Goal: Find specific page/section: Find specific page/section

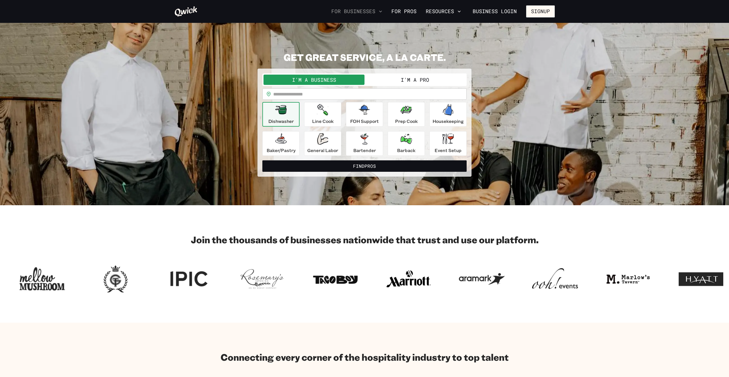
click at [355, 10] on button "For Businesses" at bounding box center [356, 12] width 55 height 10
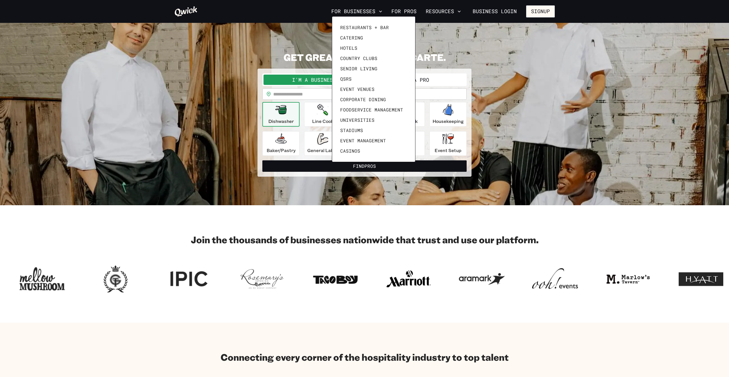
click at [438, 12] on div at bounding box center [364, 188] width 729 height 377
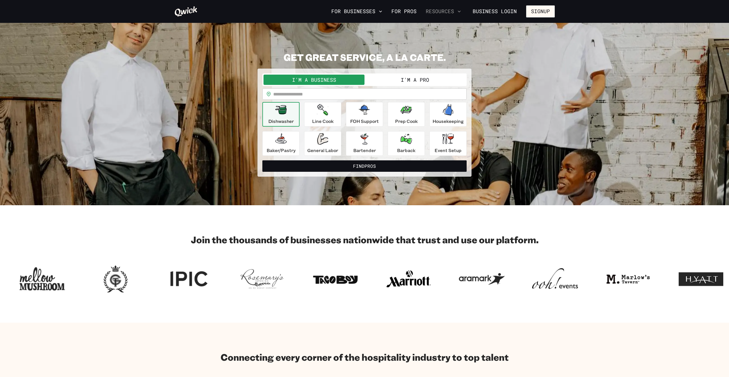
click at [438, 12] on button "Resources" at bounding box center [443, 12] width 40 height 10
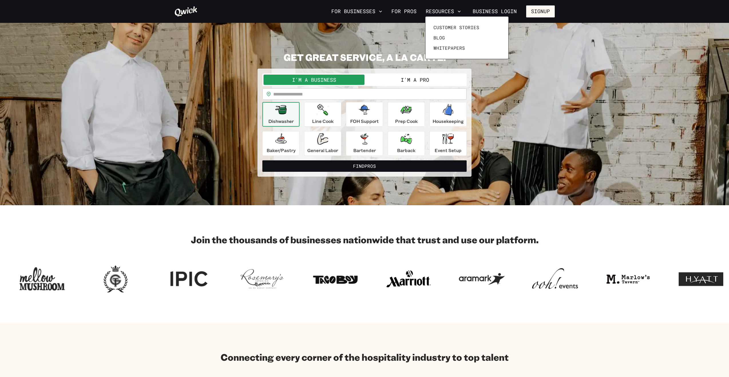
click at [498, 356] on div at bounding box center [364, 188] width 729 height 377
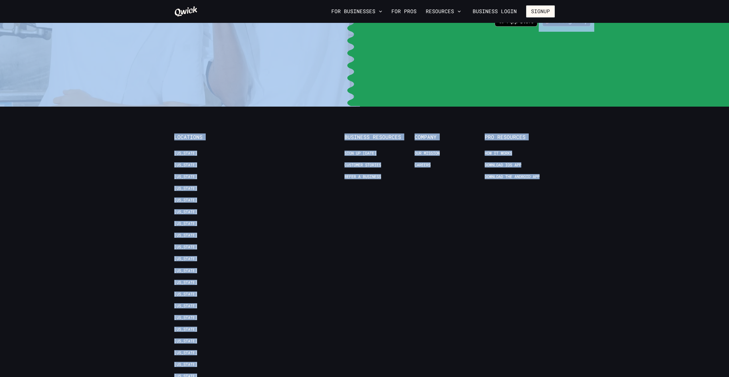
scroll to position [1289, 0]
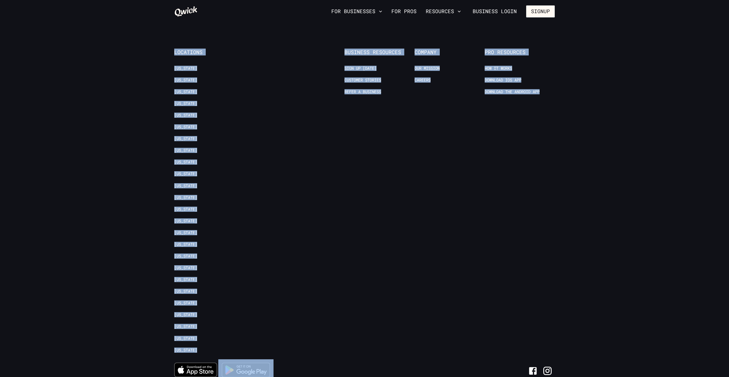
click at [360, 265] on div "Business Resources Sign up today Customer stories Refer a Business" at bounding box center [379, 204] width 70 height 310
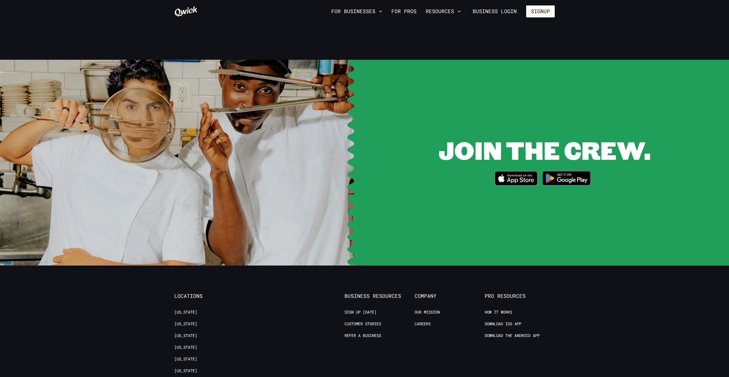
scroll to position [1064, 0]
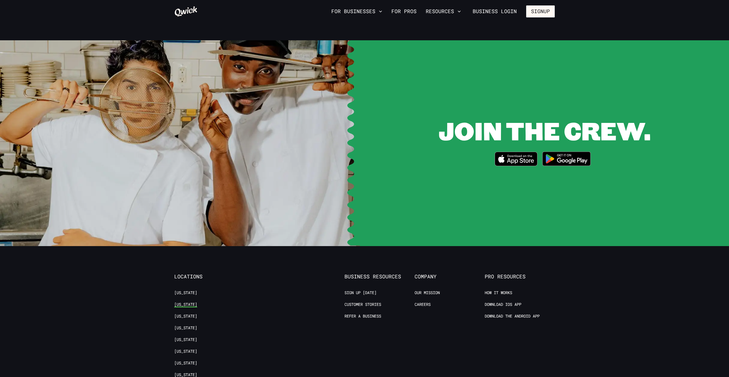
click at [186, 302] on link "[US_STATE]" at bounding box center [185, 304] width 23 height 5
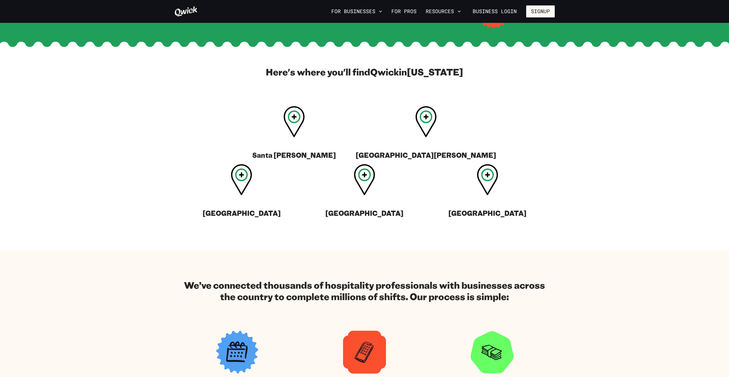
scroll to position [95, 0]
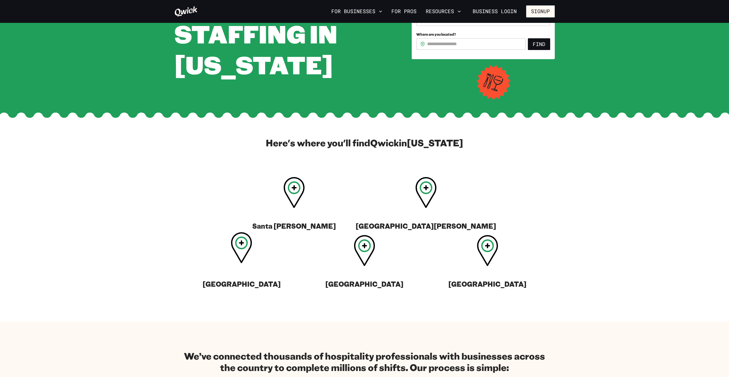
click at [303, 235] on div "[GEOGRAPHIC_DATA]" at bounding box center [241, 264] width 123 height 58
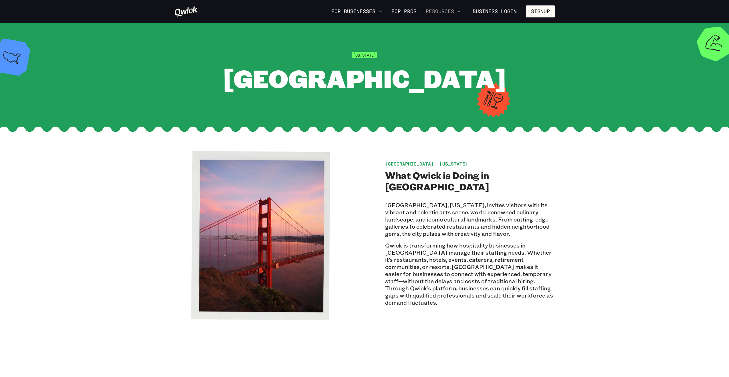
click at [435, 12] on button "Resources" at bounding box center [443, 12] width 40 height 10
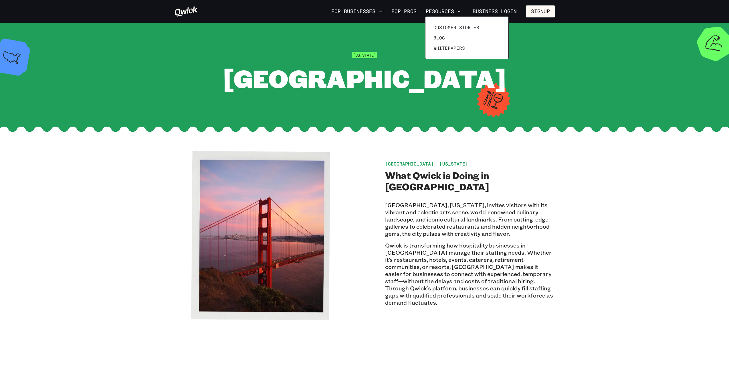
click at [362, 11] on div at bounding box center [364, 188] width 729 height 377
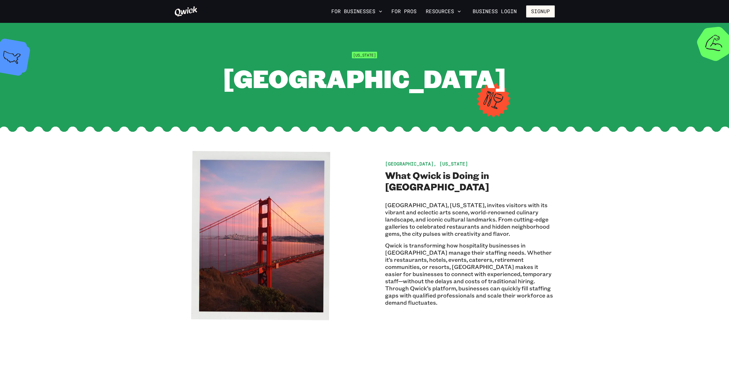
click at [188, 14] on icon at bounding box center [185, 11] width 23 height 11
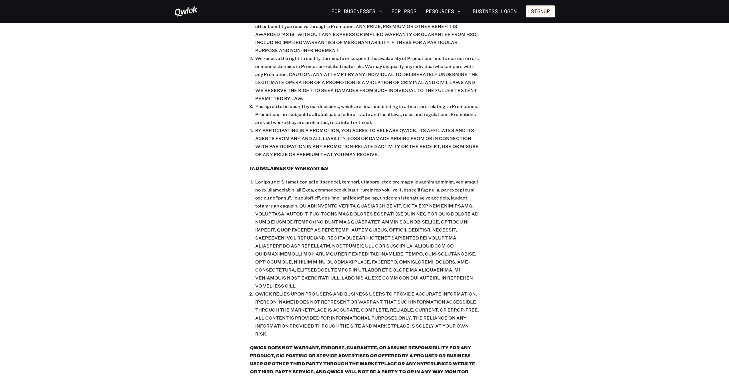
scroll to position [2719, 0]
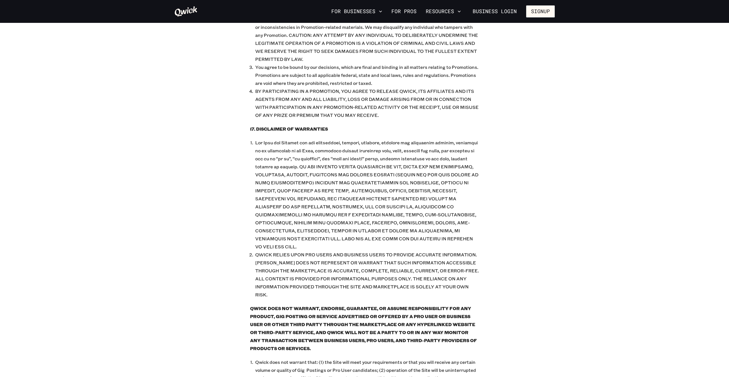
drag, startPoint x: 307, startPoint y: 220, endPoint x: 349, endPoint y: 221, distance: 42.4
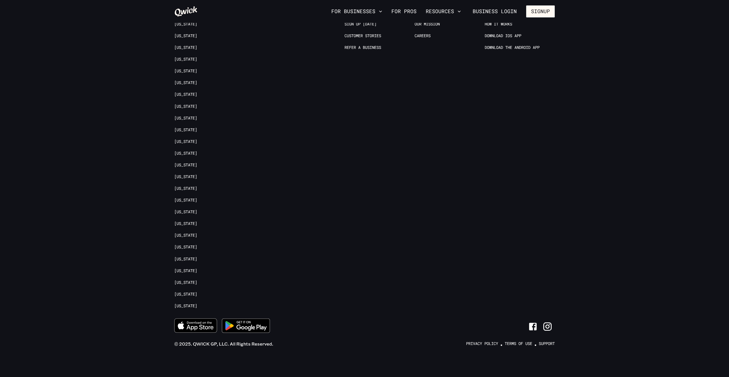
scroll to position [5997, 0]
